Goal: Task Accomplishment & Management: Use online tool/utility

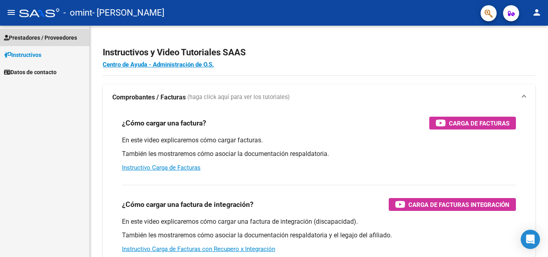
click at [67, 35] on span "Prestadores / Proveedores" at bounding box center [40, 37] width 73 height 9
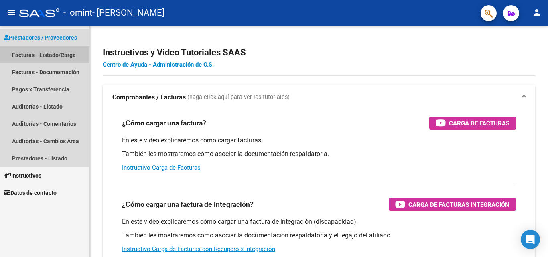
click at [56, 58] on link "Facturas - Listado/Carga" at bounding box center [45, 54] width 90 height 17
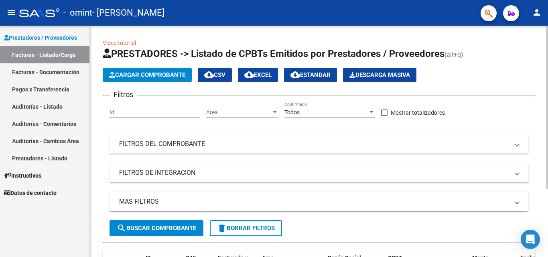
scroll to position [97, 0]
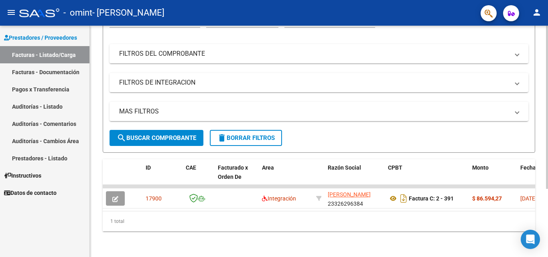
click at [548, 150] on div at bounding box center [547, 175] width 2 height 163
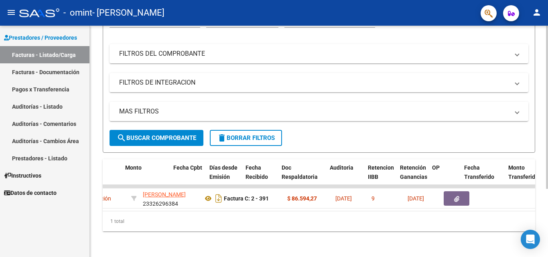
scroll to position [0, 347]
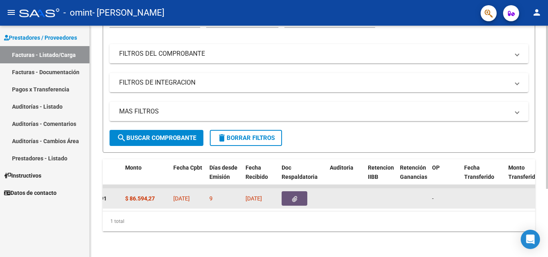
click at [298, 191] on button "button" at bounding box center [295, 198] width 26 height 14
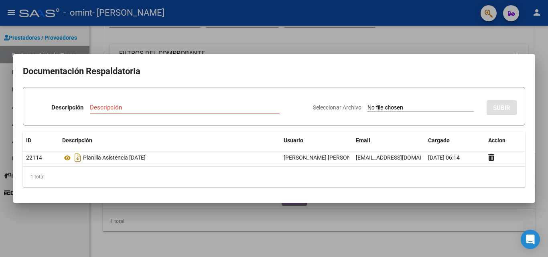
click at [44, 213] on div at bounding box center [274, 128] width 548 height 257
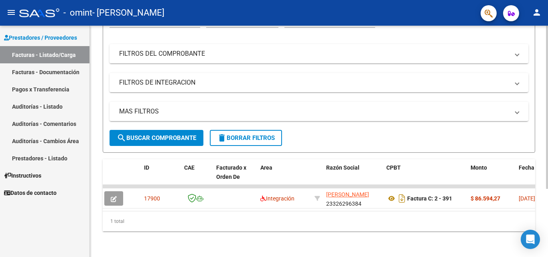
scroll to position [0, 0]
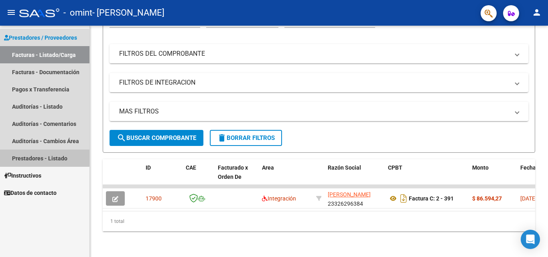
click at [43, 157] on link "Prestadores - Listado" at bounding box center [45, 158] width 90 height 17
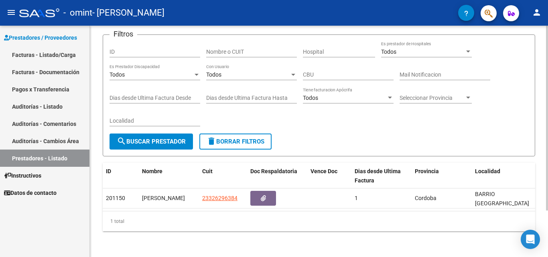
scroll to position [58, 0]
click at [548, 110] on div at bounding box center [547, 164] width 2 height 185
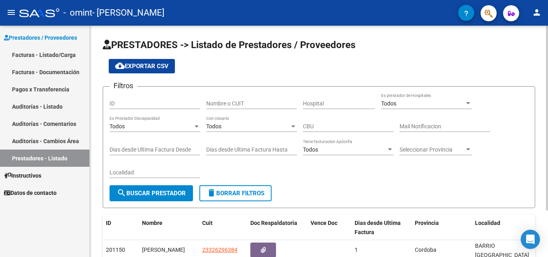
click at [548, 59] on div at bounding box center [547, 142] width 2 height 232
